Goal: Find specific page/section: Find specific page/section

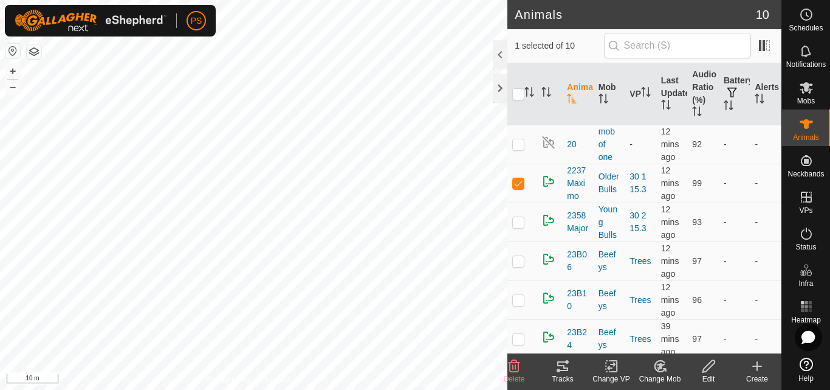
click at [564, 363] on icon at bounding box center [563, 366] width 15 height 15
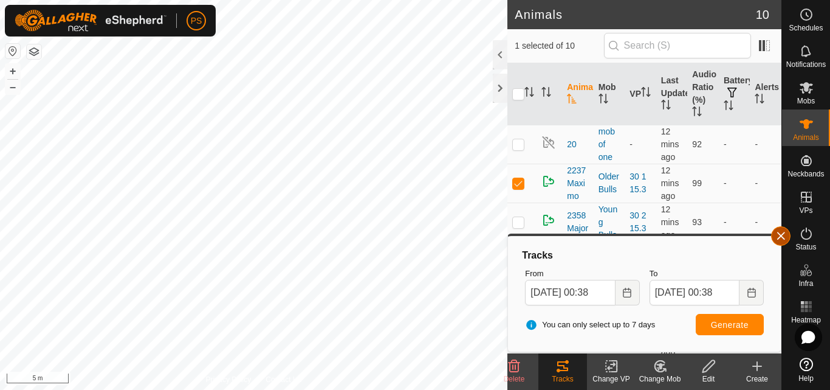
click at [783, 235] on button "button" at bounding box center [780, 235] width 19 height 19
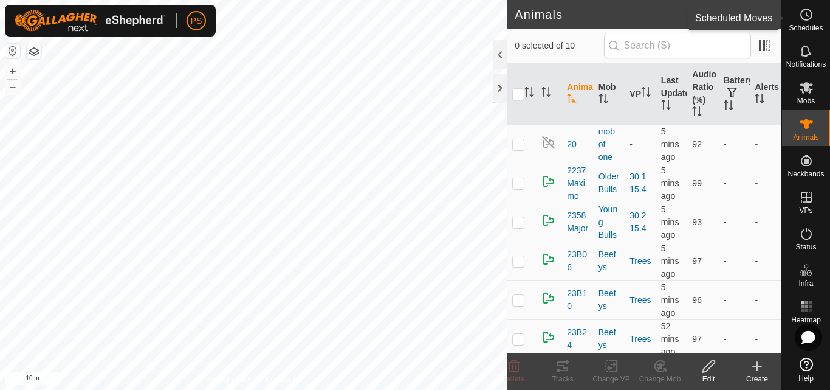
click at [809, 17] on icon at bounding box center [806, 14] width 15 height 15
